Goal: Task Accomplishment & Management: Manage account settings

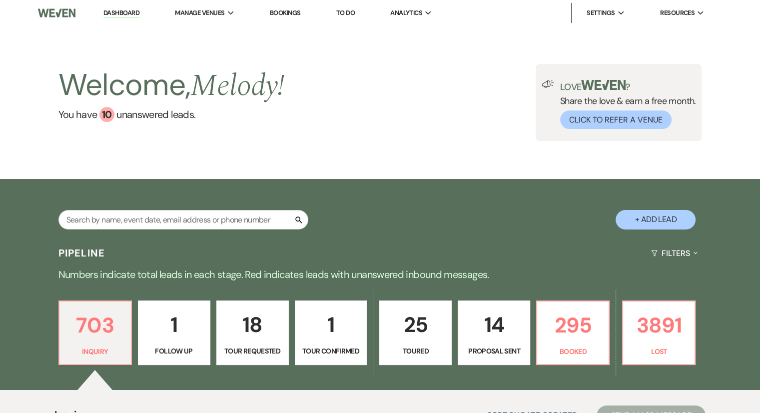
click at [285, 16] on link "Bookings" at bounding box center [285, 12] width 31 height 8
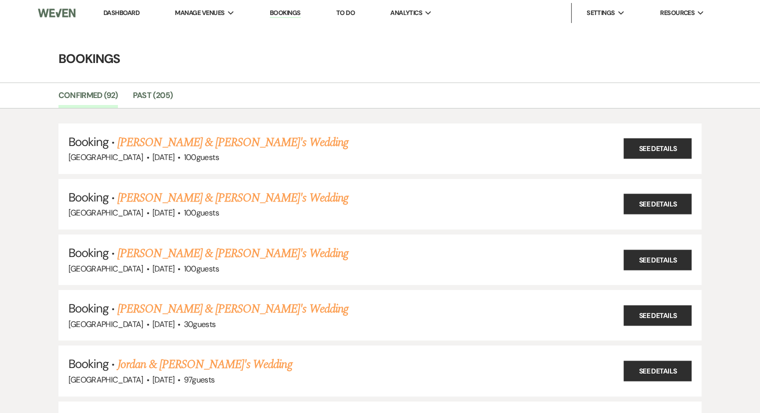
click at [286, 11] on link "Bookings" at bounding box center [285, 12] width 31 height 9
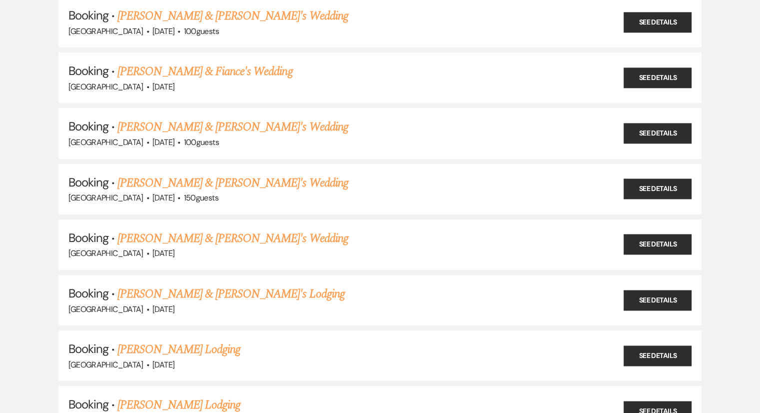
scroll to position [3253, 0]
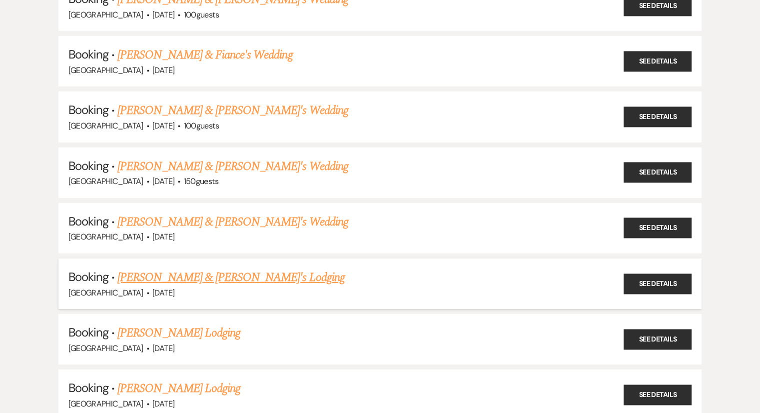
click at [232, 268] on link "[PERSON_NAME] & [PERSON_NAME]'s Lodging" at bounding box center [230, 277] width 227 height 18
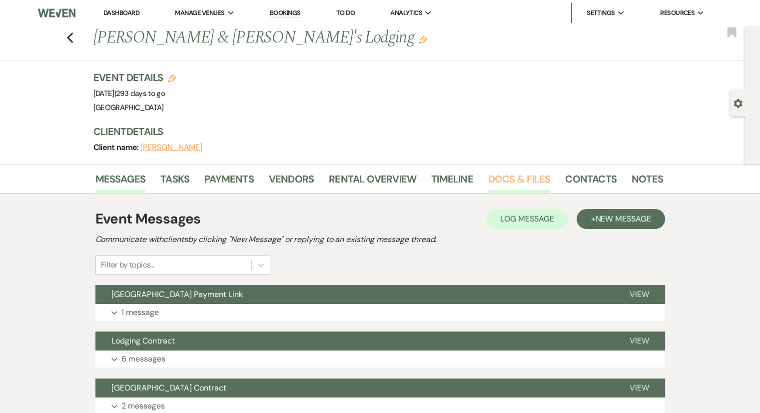
click at [505, 178] on link "Docs & Files" at bounding box center [519, 182] width 62 height 22
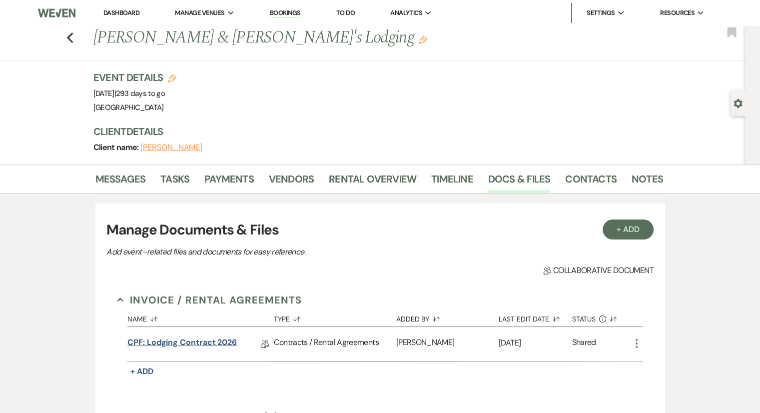
click at [173, 342] on link "CPF: Lodging Contract 2026" at bounding box center [181, 343] width 109 height 15
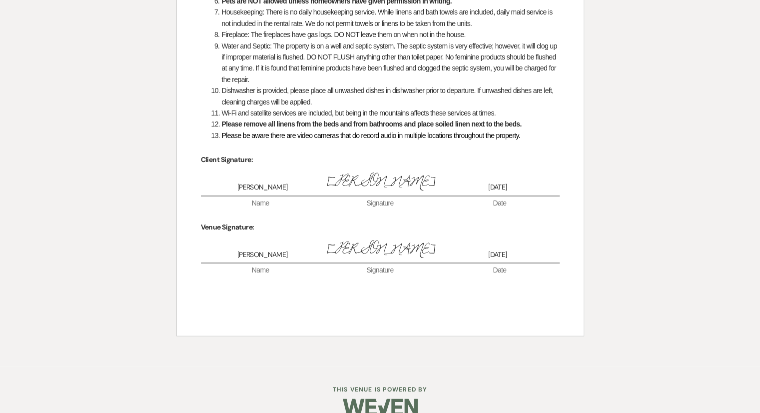
scroll to position [1728, 0]
